Goal: Check status: Check status

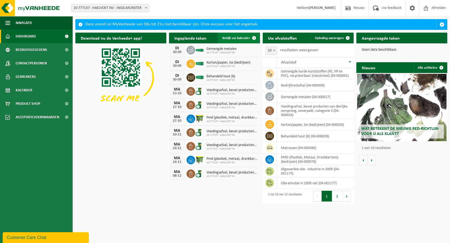
click at [255, 38] on span at bounding box center [254, 38] width 11 height 11
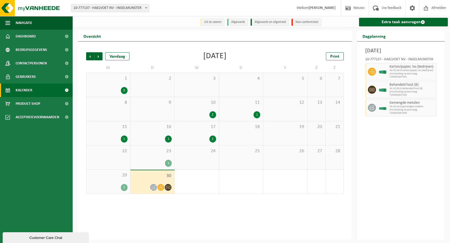
click at [153, 176] on span "30" at bounding box center [152, 176] width 39 height 6
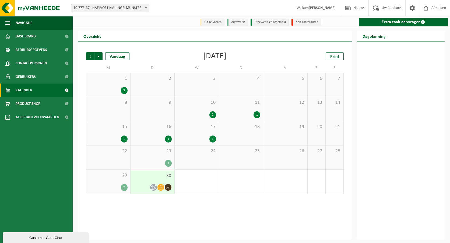
click at [120, 177] on span "29" at bounding box center [108, 175] width 38 height 6
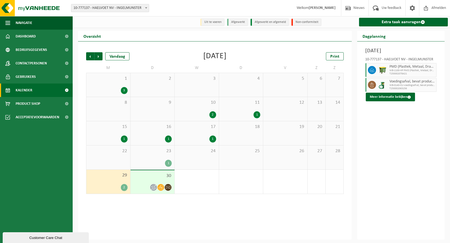
click at [146, 178] on span "30" at bounding box center [152, 176] width 39 height 6
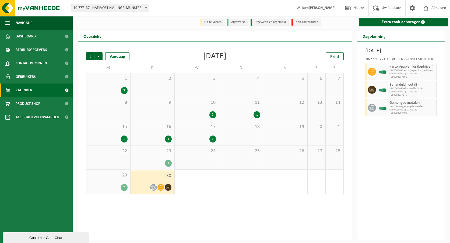
click at [388, 73] on div "Karton/papier, los (bedrijven) HK-XC-40-G karton/papier, los (bedrijven) Omwiss…" at bounding box center [412, 71] width 49 height 17
click at [390, 85] on span "Behandeld hout (B)" at bounding box center [412, 85] width 46 height 4
